Goal: Navigation & Orientation: Go to known website

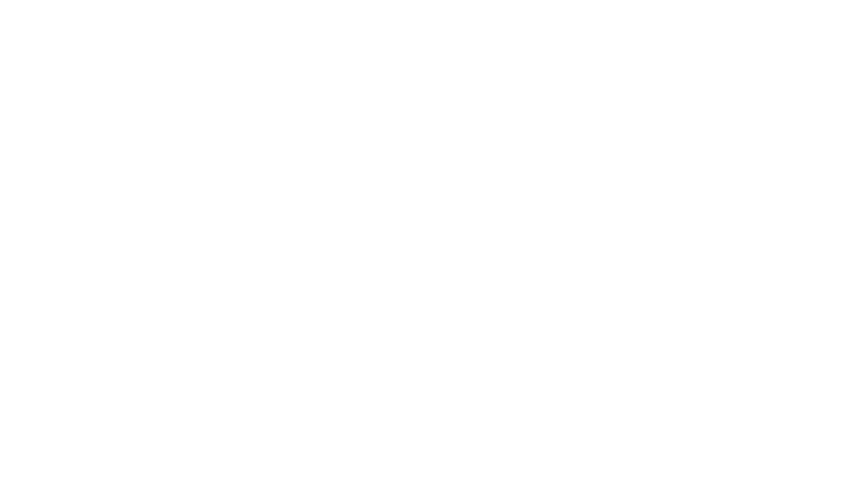
select select "**"
